Goal: Navigation & Orientation: Understand site structure

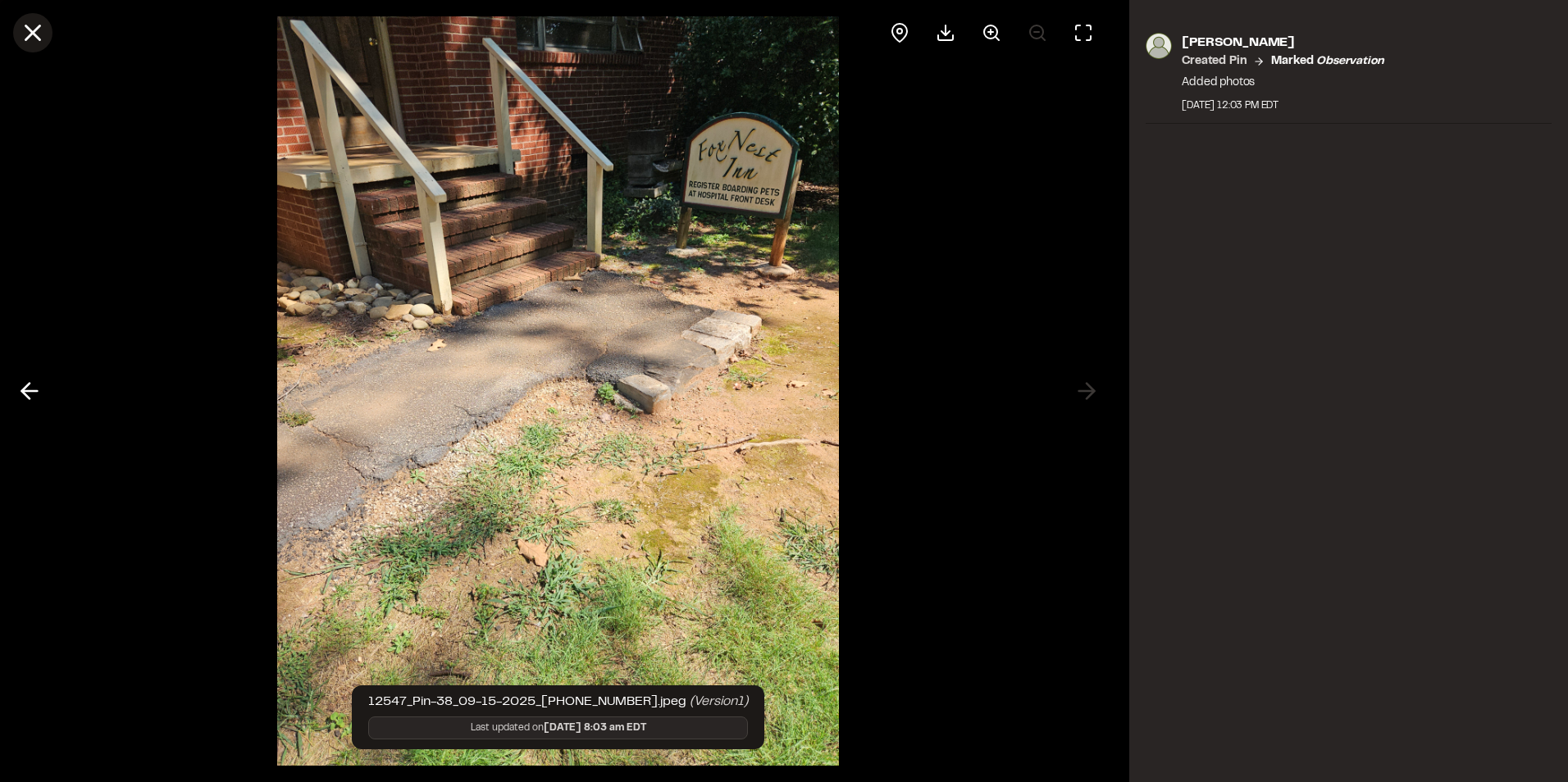
click at [31, 32] on line at bounding box center [33, 33] width 14 height 14
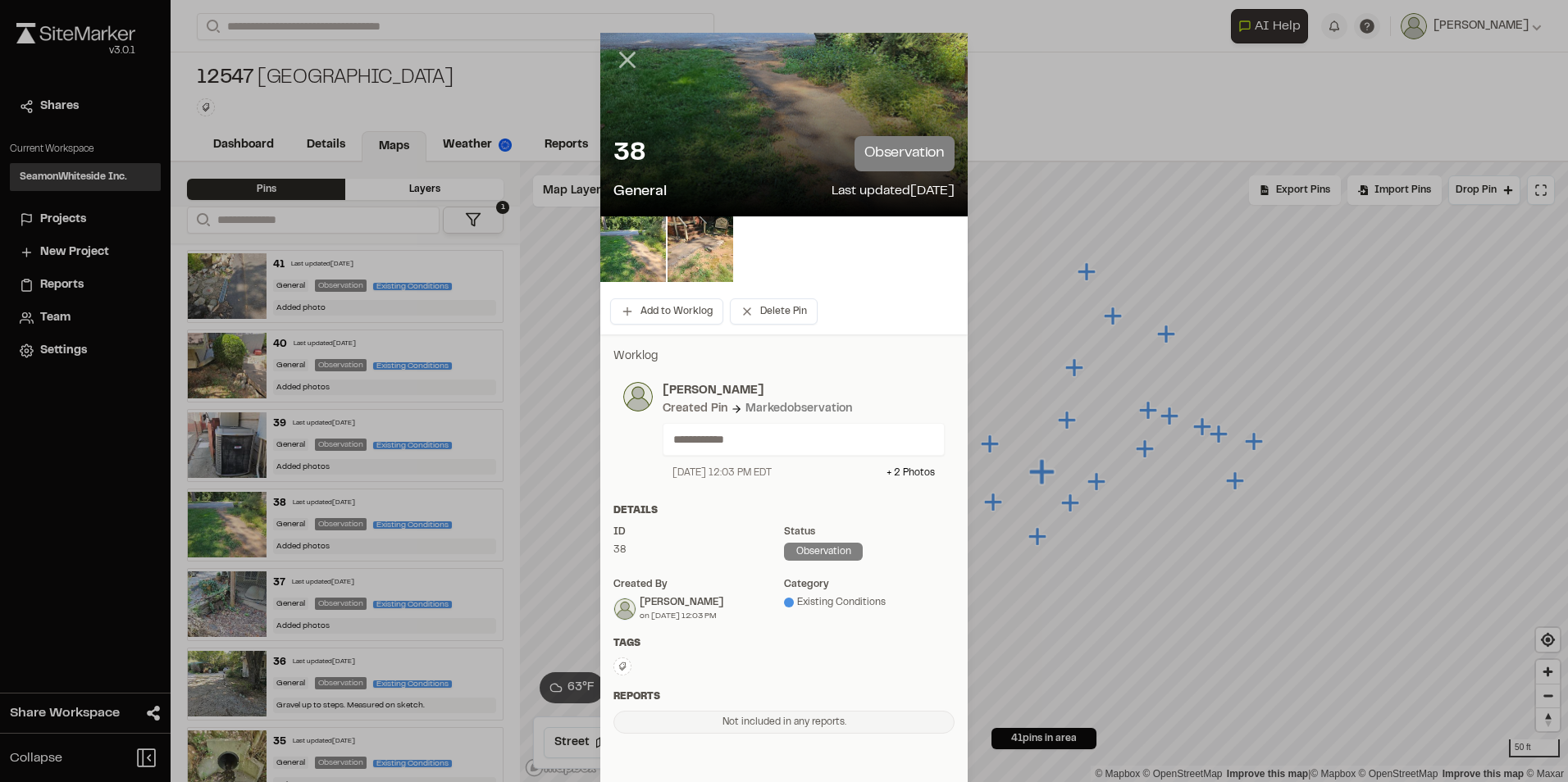
click at [622, 56] on icon at bounding box center [627, 60] width 28 height 28
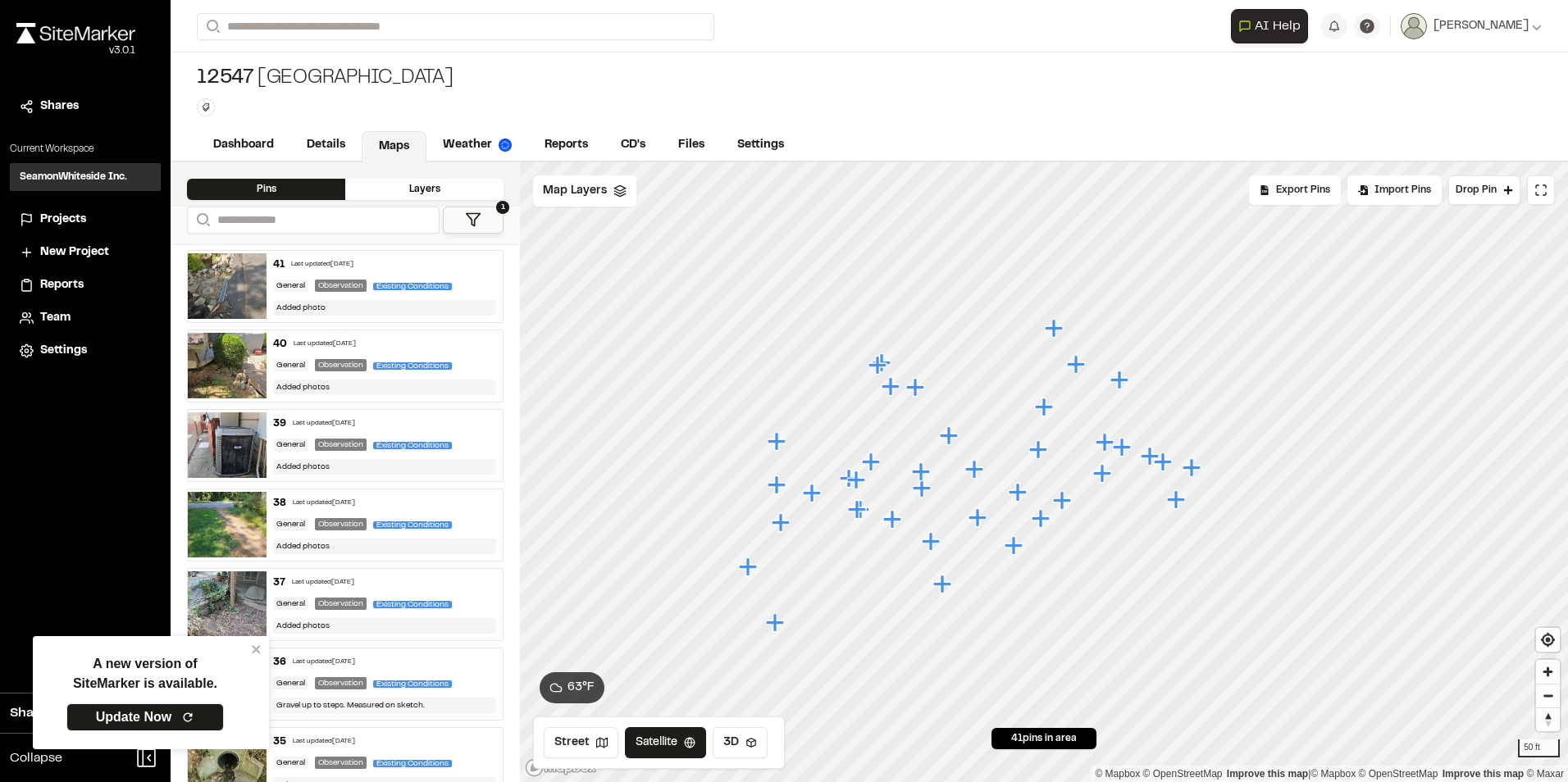
click at [751, 573] on icon "Map marker" at bounding box center [750, 567] width 22 height 22
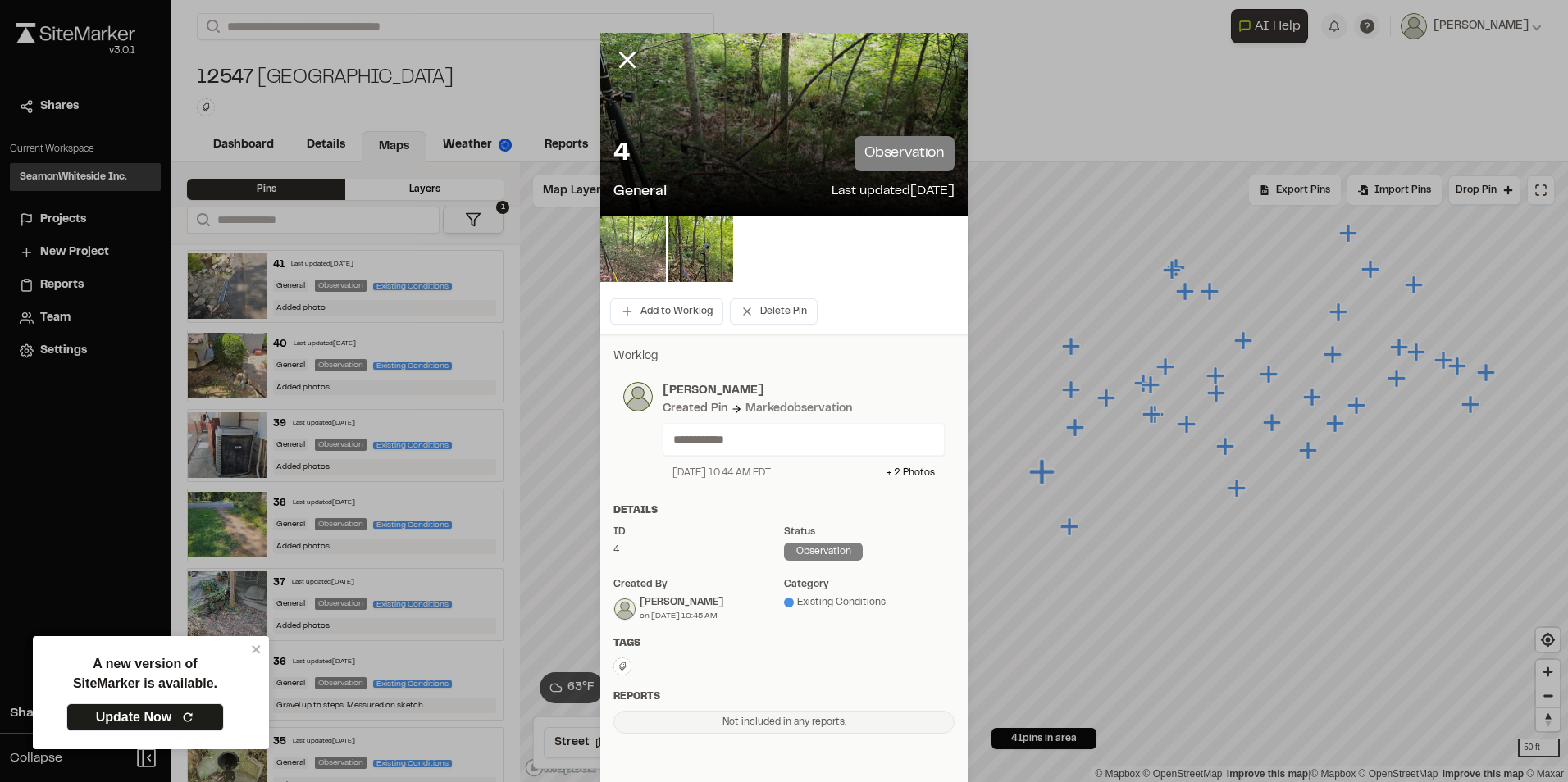
click at [645, 246] on img at bounding box center [633, 249] width 66 height 66
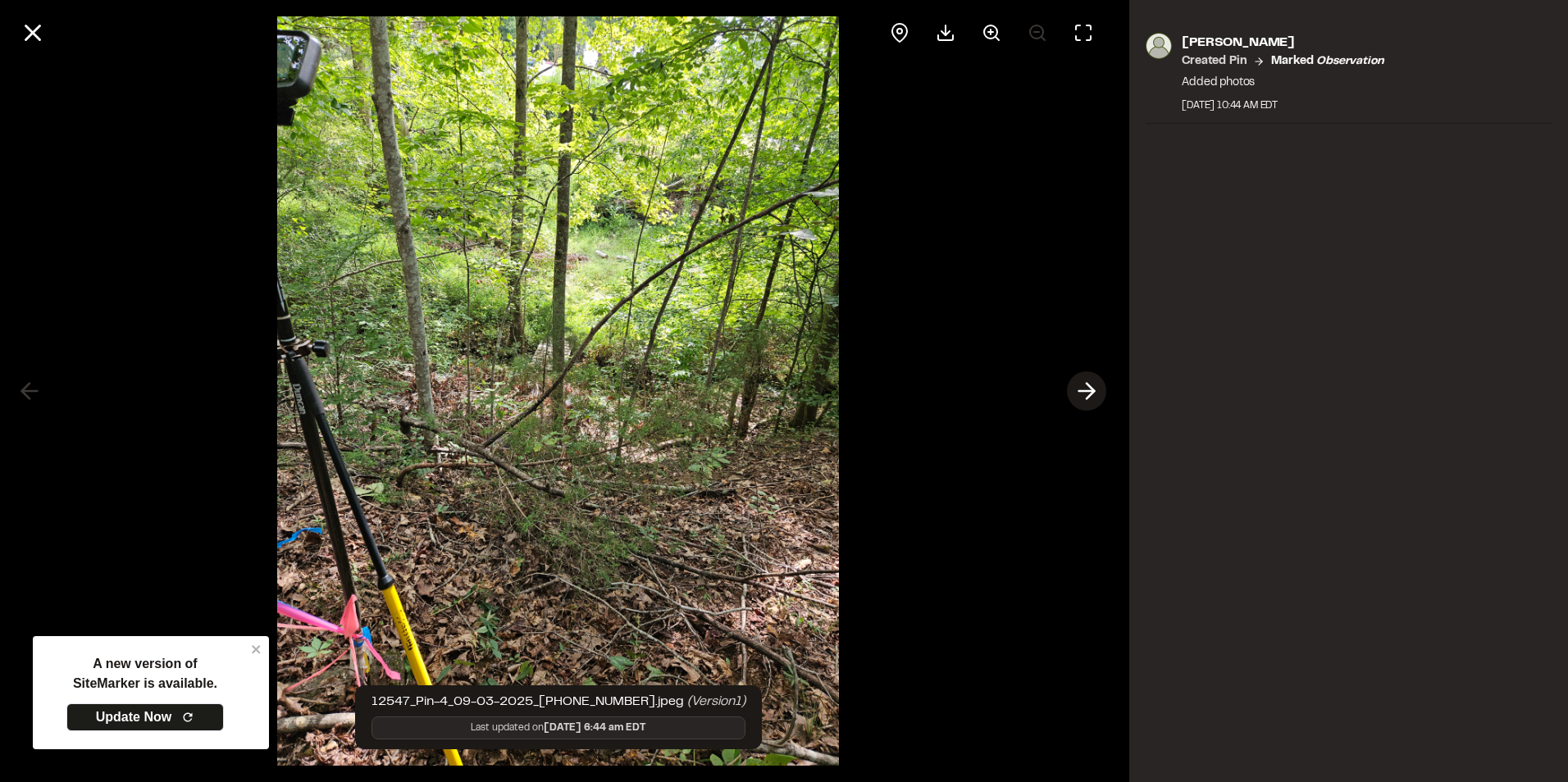
click at [1102, 395] on button at bounding box center [1086, 391] width 39 height 39
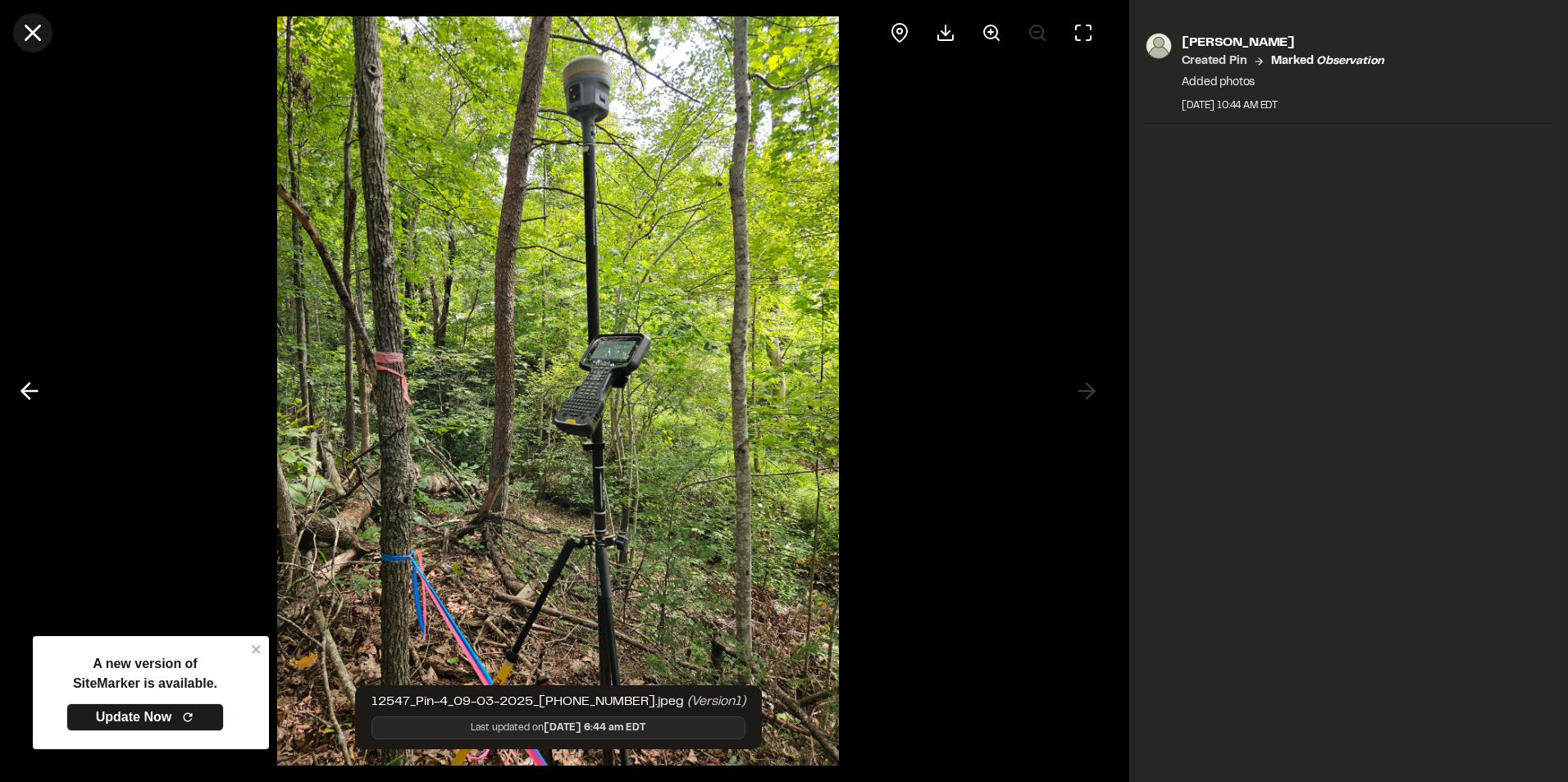
click at [33, 32] on icon at bounding box center [33, 33] width 28 height 28
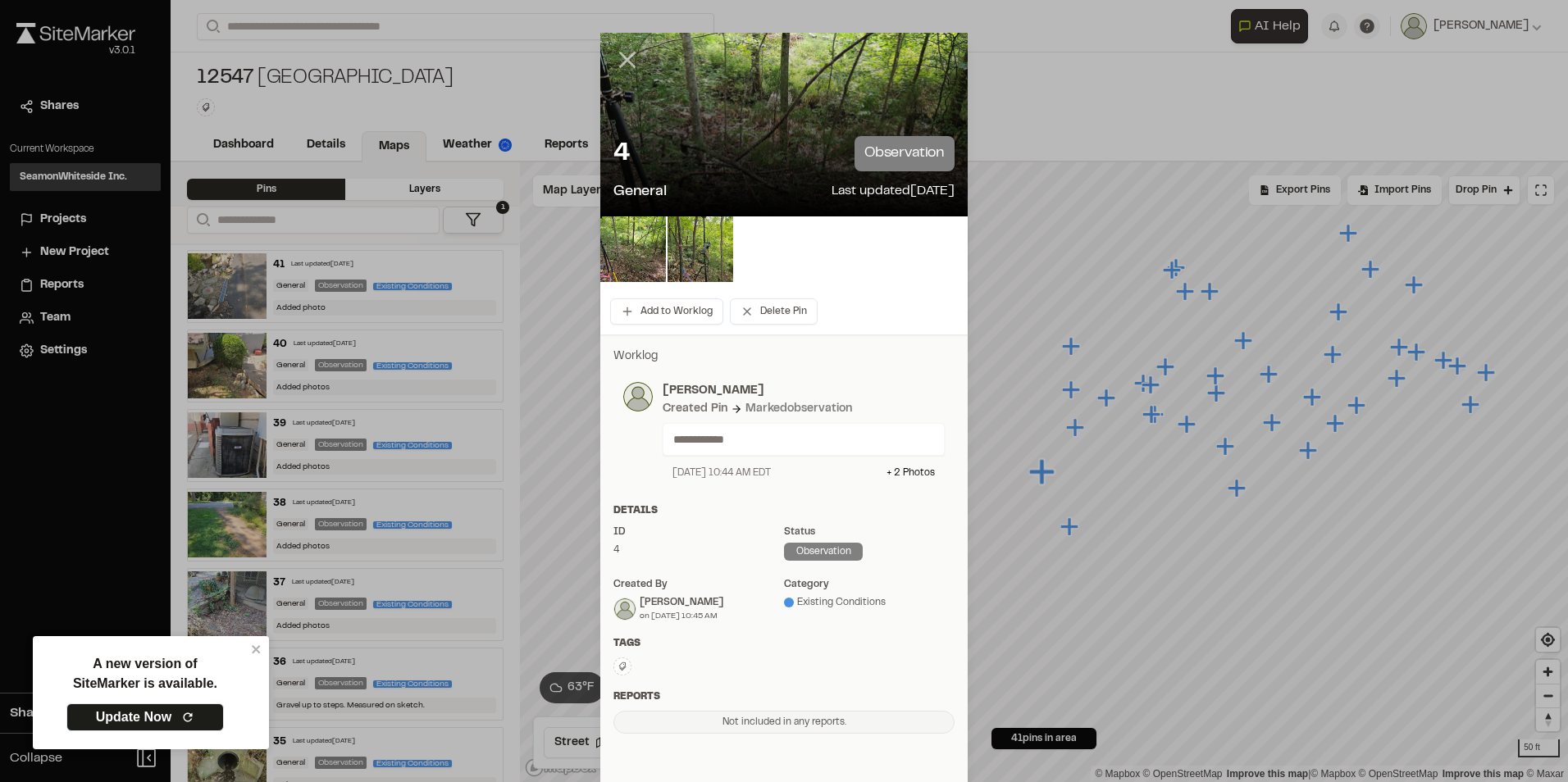
click at [624, 62] on line at bounding box center [627, 60] width 14 height 14
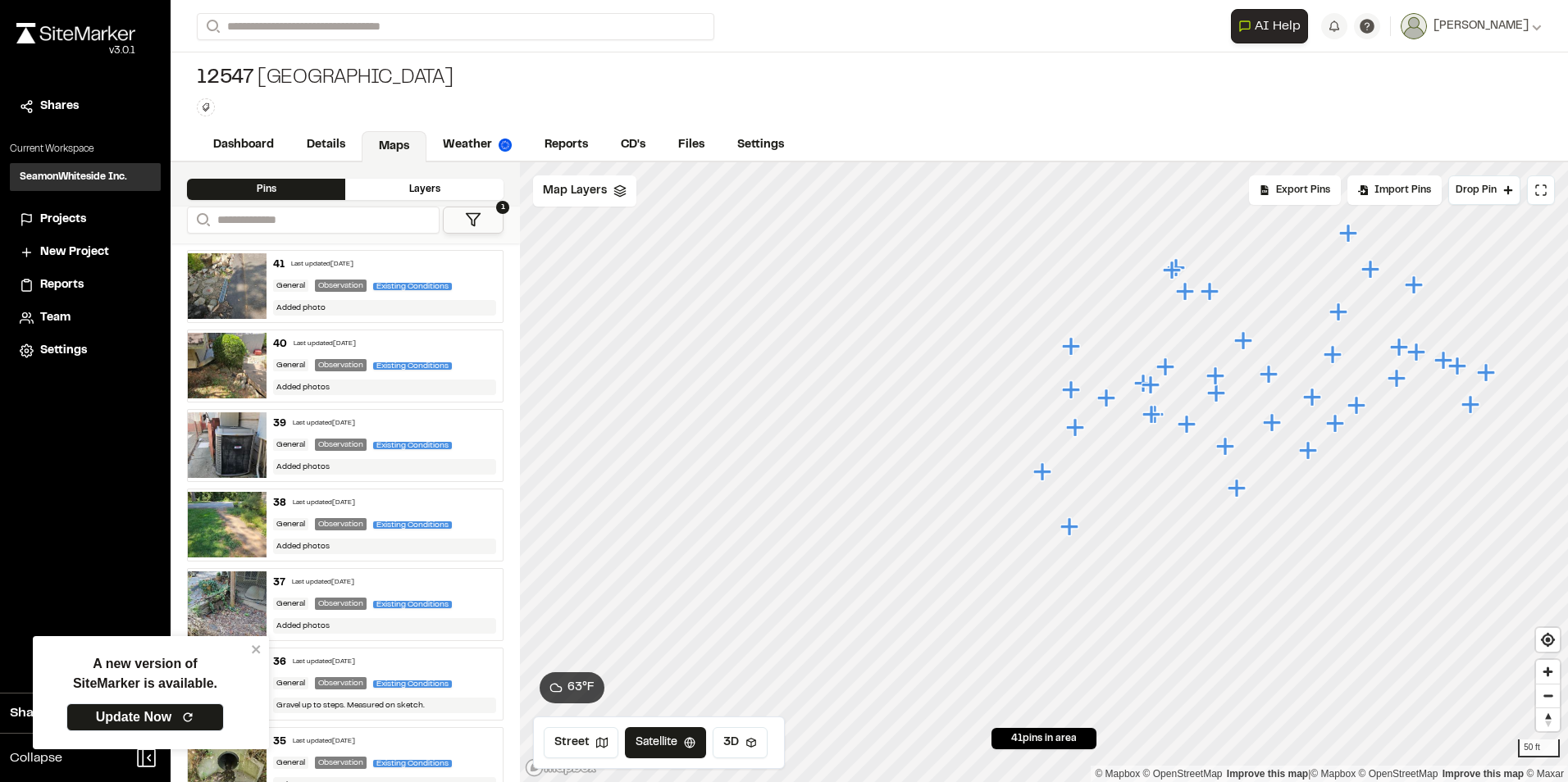
click at [1075, 391] on icon "Map marker" at bounding box center [1071, 390] width 18 height 18
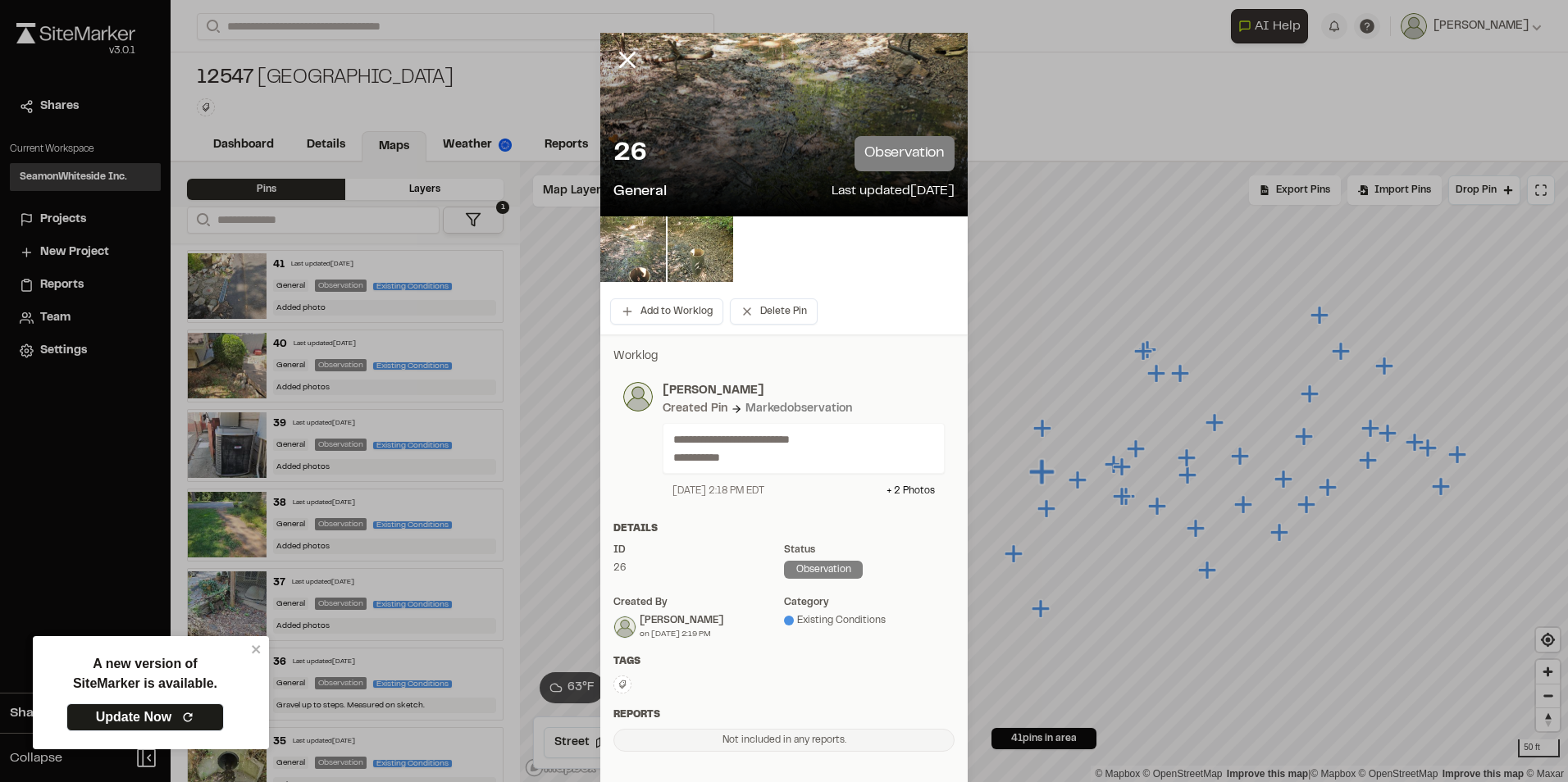
click at [636, 245] on img at bounding box center [633, 249] width 66 height 66
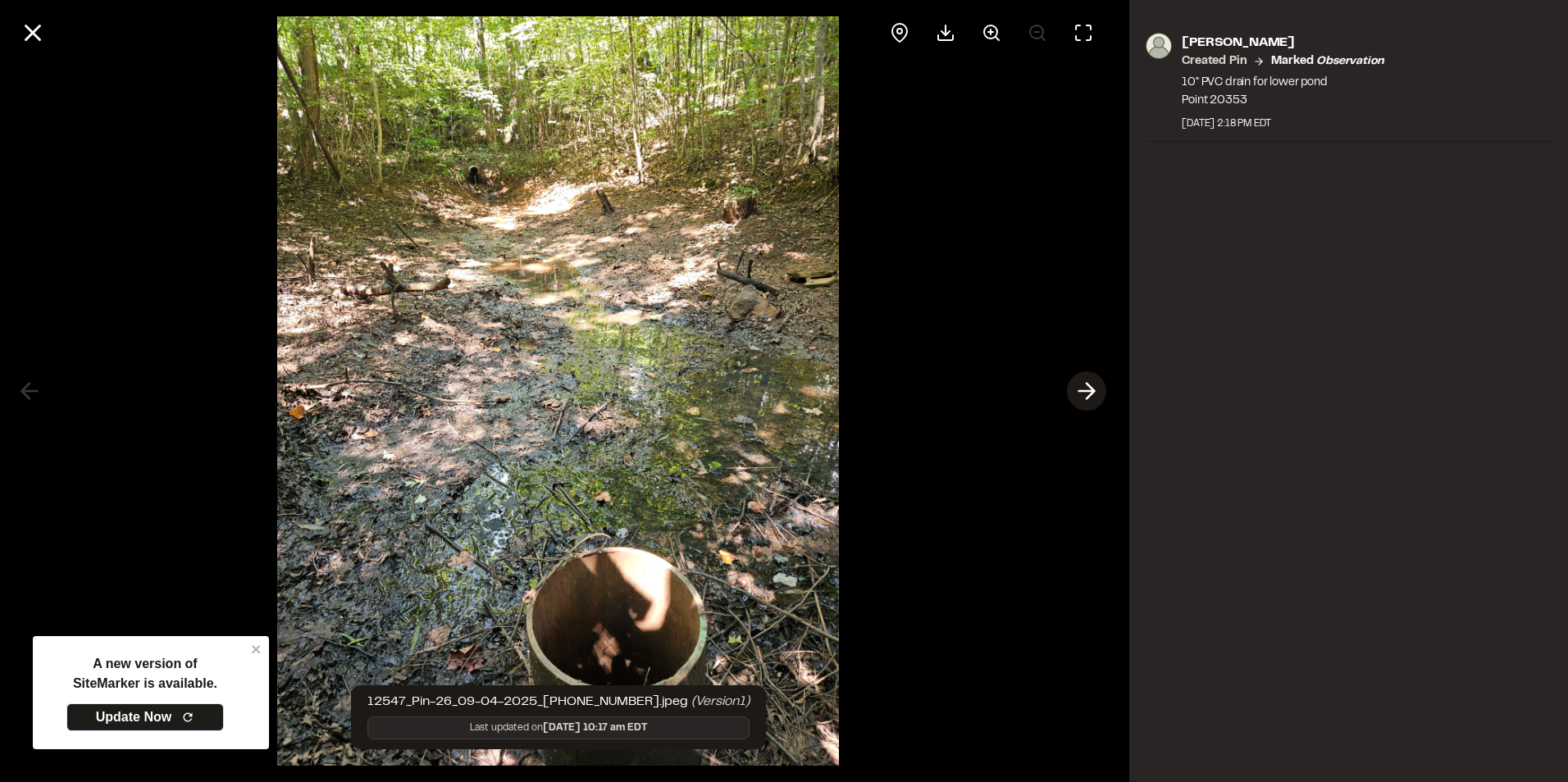
click at [1090, 393] on icon at bounding box center [1087, 391] width 27 height 28
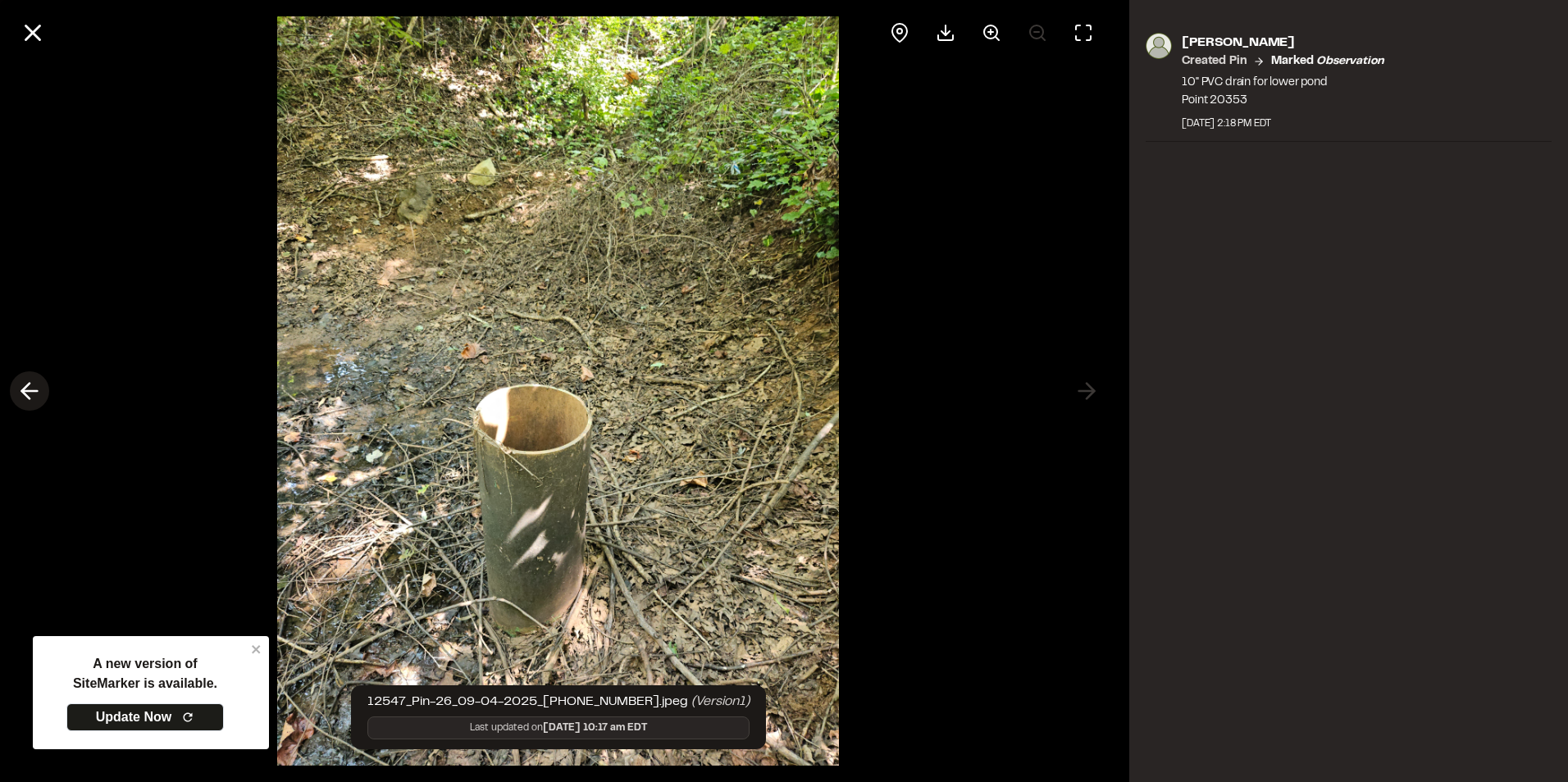
click at [30, 393] on icon at bounding box center [30, 391] width 27 height 28
